Goal: Information Seeking & Learning: Learn about a topic

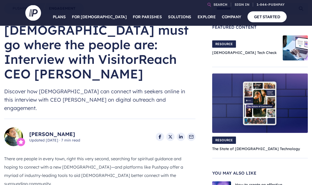
scroll to position [36, 0]
click at [90, 123] on p "A powerful giving platform proven to increase generosity" at bounding box center [116, 129] width 75 height 12
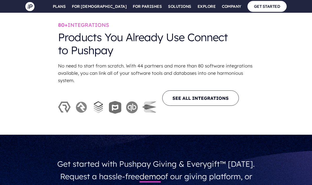
scroll to position [1538, 0]
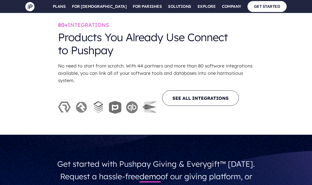
click at [220, 91] on link "SEE ALL INTEGRATIONS" at bounding box center [200, 98] width 77 height 15
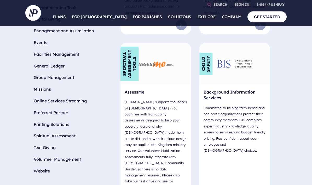
scroll to position [294, 0]
click at [54, 142] on li "Text Giving" at bounding box center [69, 148] width 78 height 12
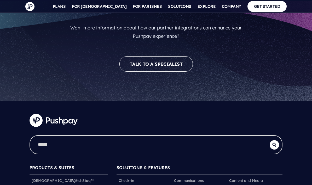
scroll to position [673, 0]
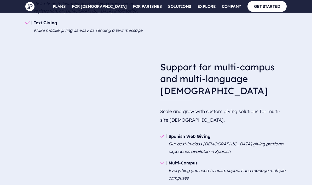
scroll to position [807, 0]
